Goal: Task Accomplishment & Management: Manage account settings

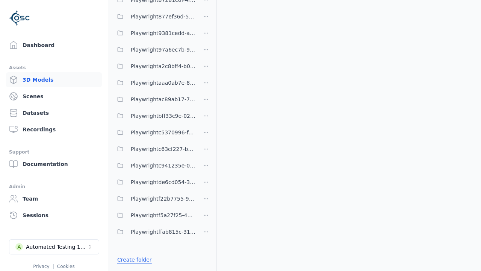
click at [132, 260] on link "Create folder" at bounding box center [134, 260] width 35 height 8
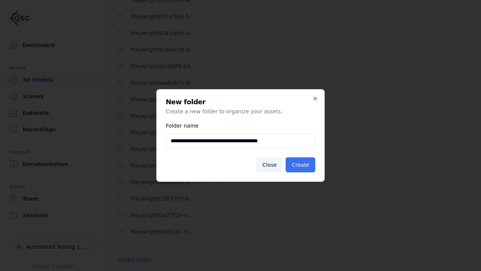
type input "**********"
click at [302, 165] on button "Create" at bounding box center [301, 164] width 30 height 15
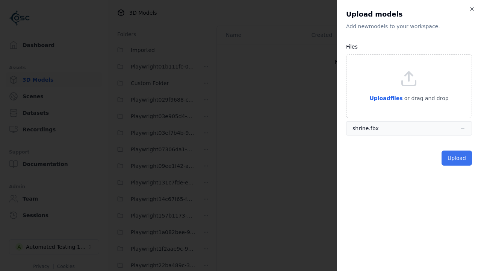
click at [458, 158] on button "Upload" at bounding box center [457, 157] width 30 height 15
